Goal: Transaction & Acquisition: Download file/media

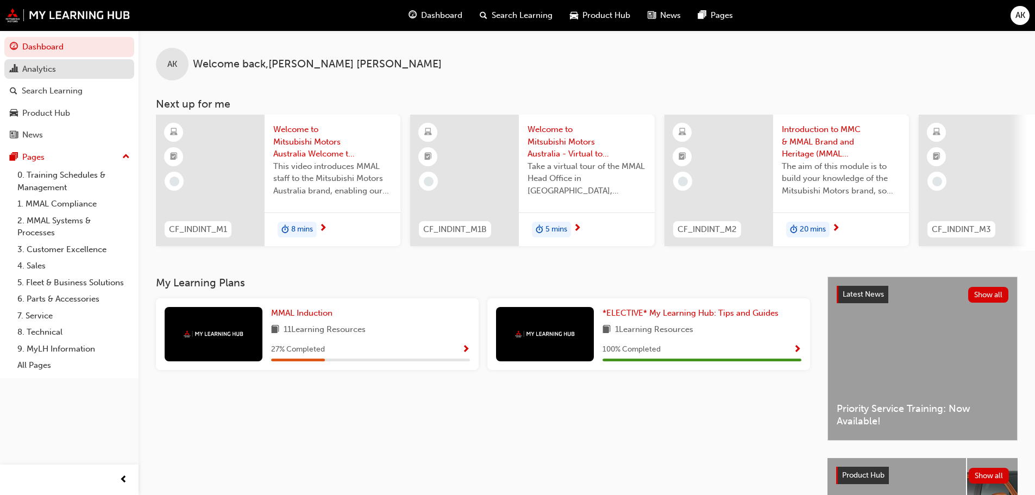
click at [71, 74] on div "Analytics" at bounding box center [69, 70] width 119 height 14
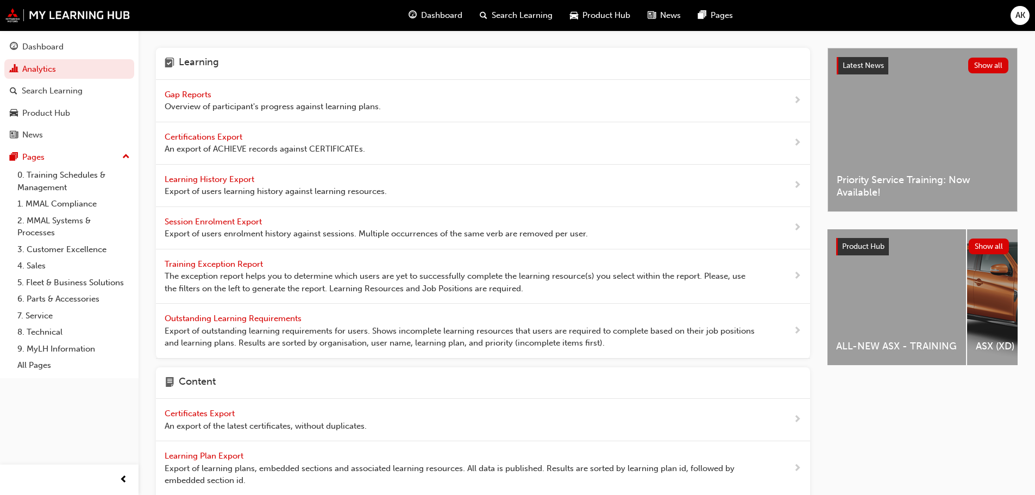
click at [217, 177] on span "Learning History Export" at bounding box center [211, 179] width 92 height 10
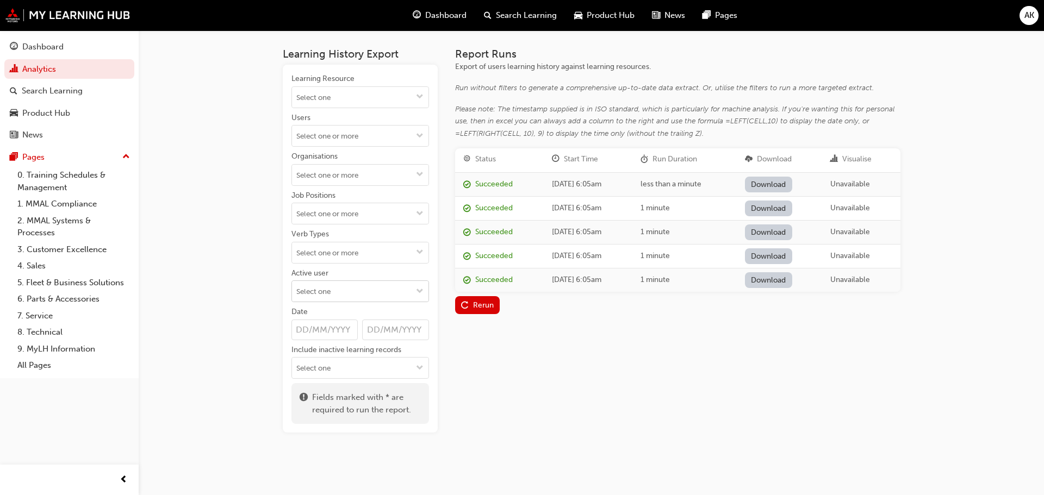
click at [341, 292] on input "Active user" at bounding box center [360, 291] width 136 height 21
click at [333, 316] on li "Active users" at bounding box center [360, 312] width 138 height 21
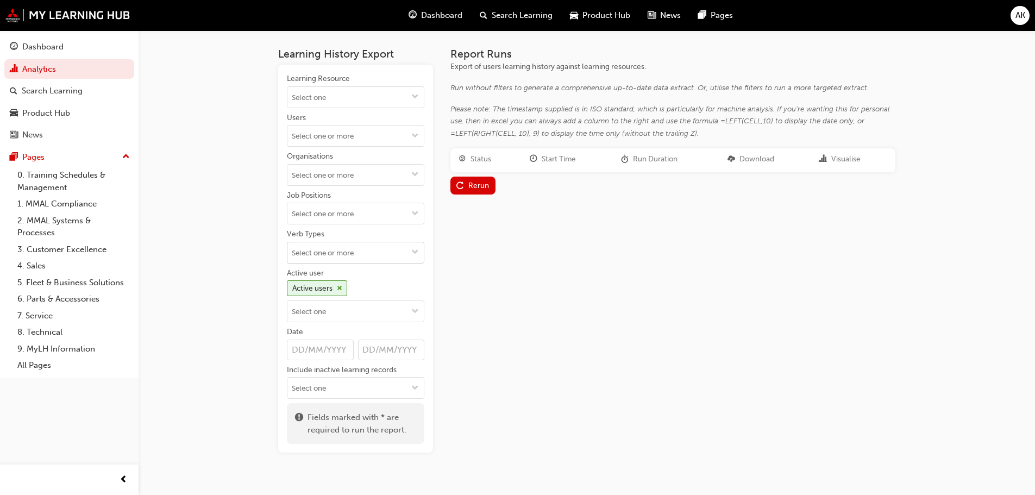
click at [332, 247] on input "Verb Types" at bounding box center [356, 252] width 136 height 21
click at [323, 293] on li "ATTEND" at bounding box center [356, 294] width 138 height 21
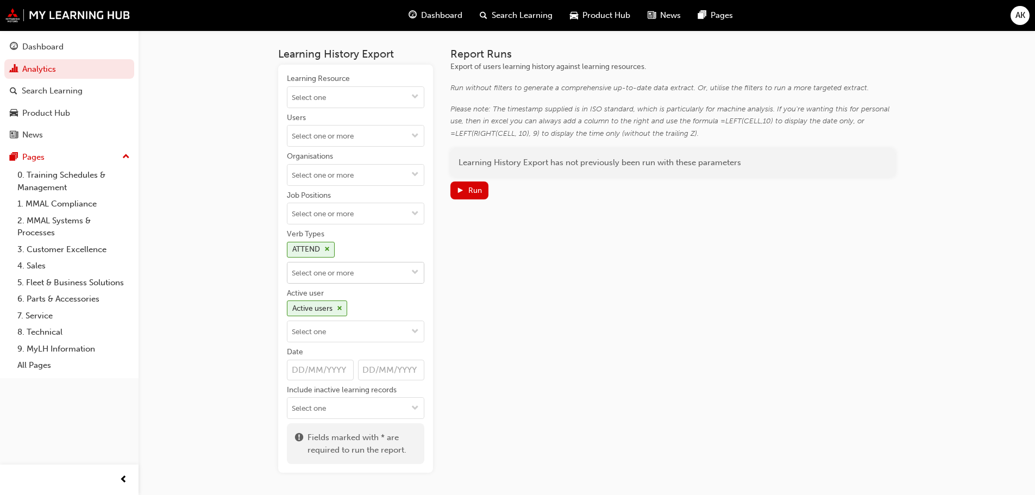
click at [353, 263] on input "Verb Types ATTEND" at bounding box center [356, 273] width 136 height 21
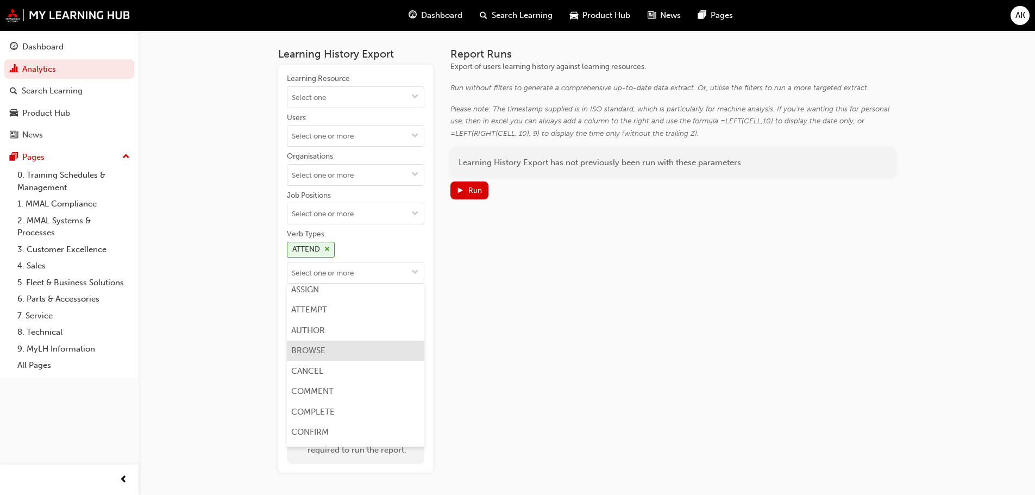
scroll to position [163, 0]
click at [311, 394] on li "COMPLETE" at bounding box center [356, 395] width 138 height 21
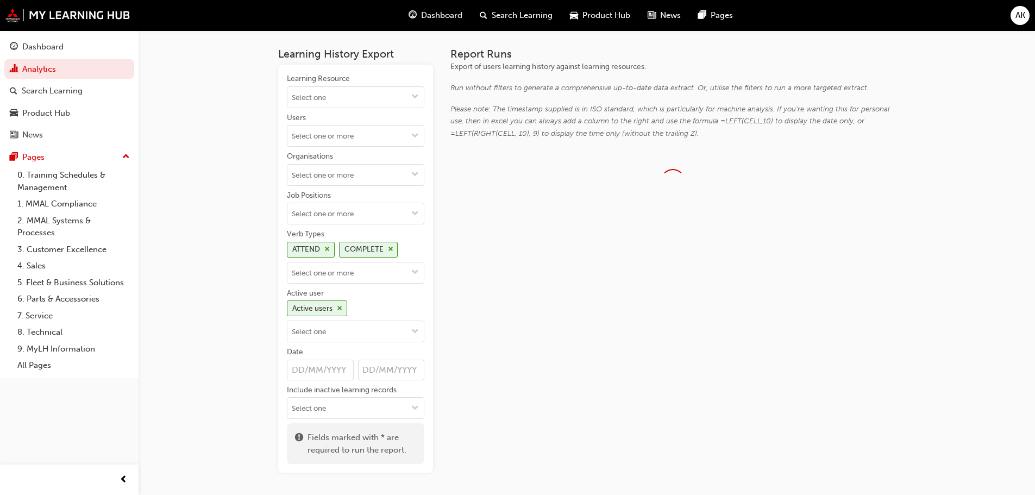
scroll to position [0, 0]
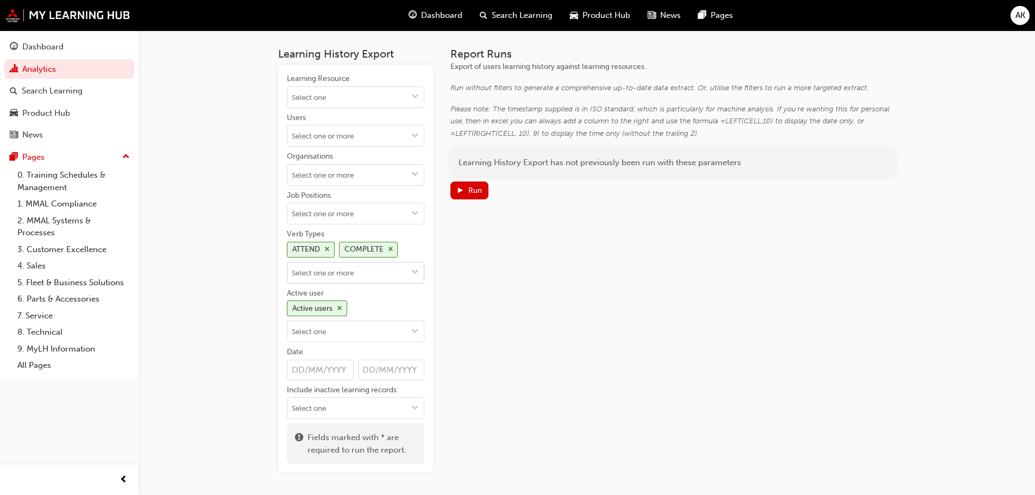
click at [344, 281] on input "Verb Types ATTEND COMPLETE" at bounding box center [356, 273] width 136 height 21
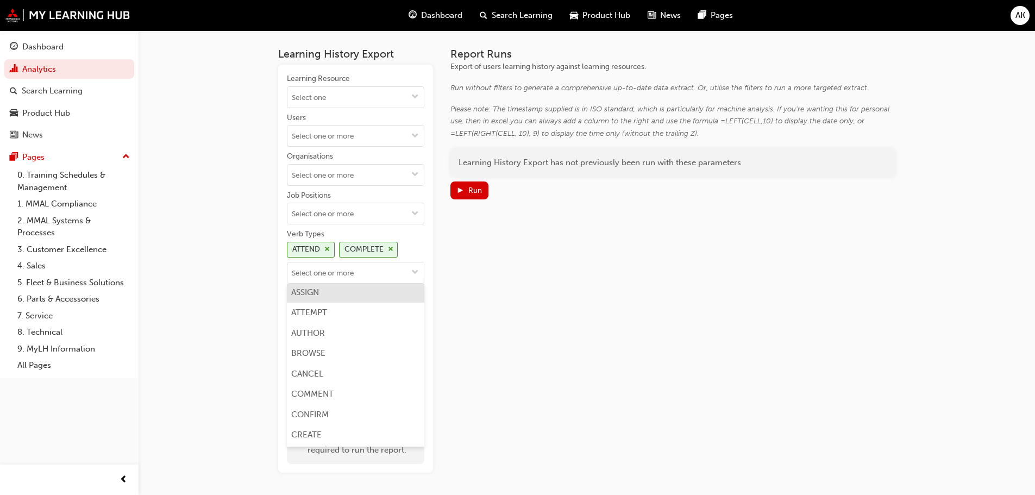
scroll to position [163, 0]
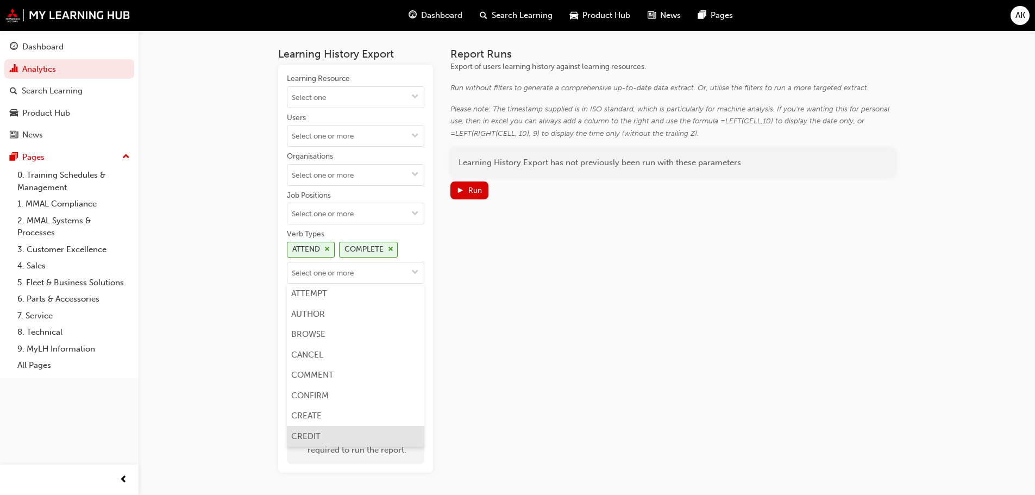
click at [305, 432] on li "CREDIT" at bounding box center [356, 436] width 138 height 21
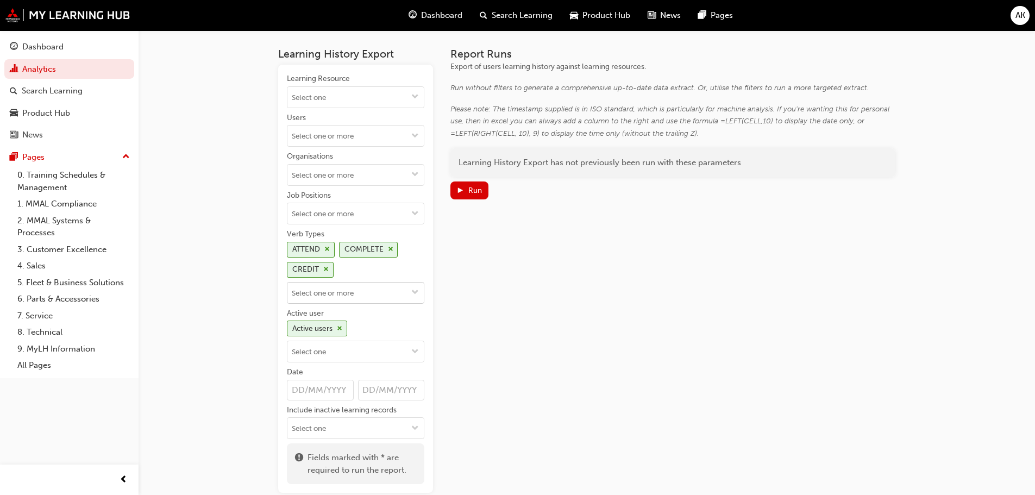
click at [351, 291] on input "Verb Types ATTEND COMPLETE CREDIT" at bounding box center [356, 293] width 136 height 21
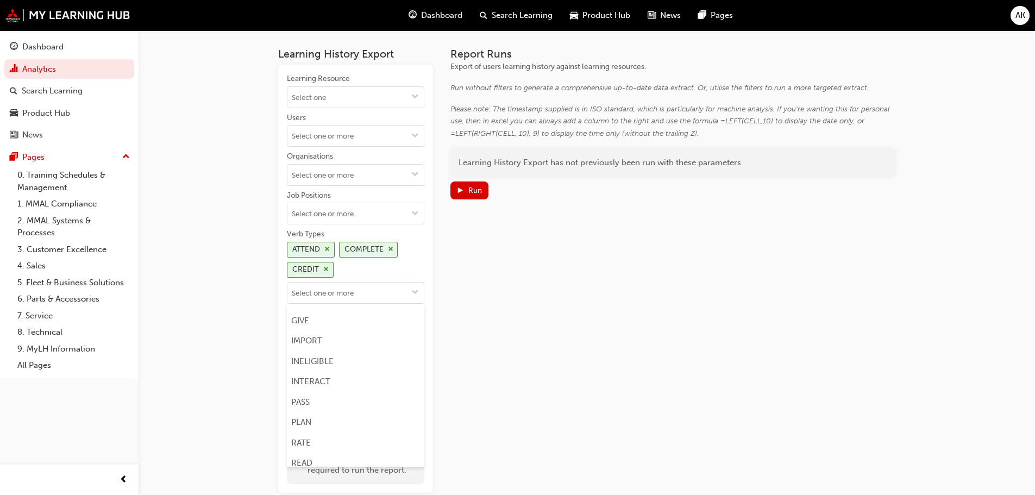
scroll to position [489, 0]
click at [316, 368] on li "PASS" at bounding box center [356, 375] width 138 height 21
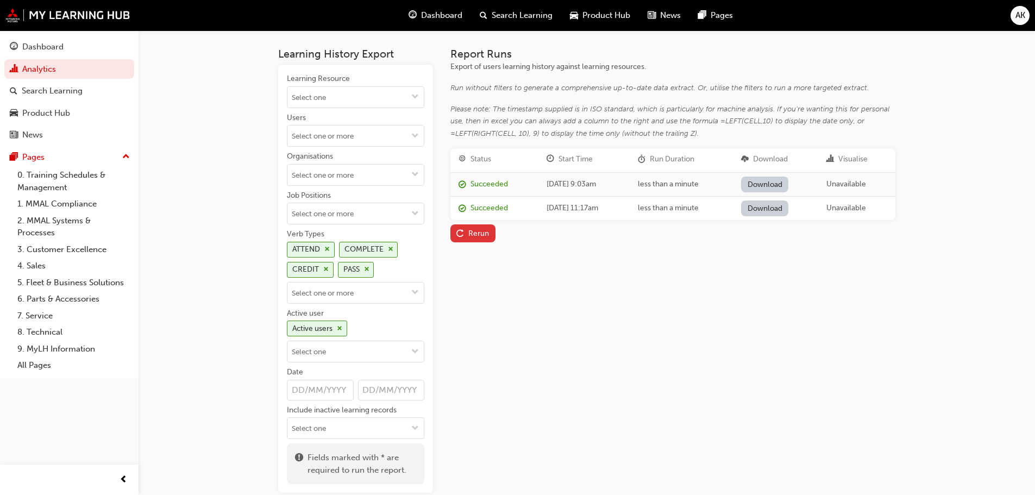
click at [466, 241] on button "Rerun" at bounding box center [473, 233] width 45 height 18
click at [785, 180] on link "Download" at bounding box center [764, 185] width 47 height 16
click at [569, 293] on div "Report Runs Export of users learning history against learning resources. Run wi…" at bounding box center [673, 270] width 445 height 445
